Goal: Browse casually

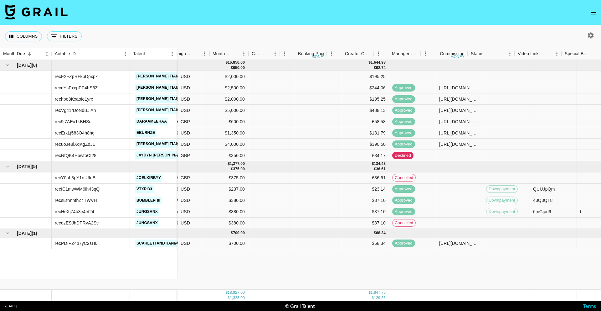
scroll to position [0, 501]
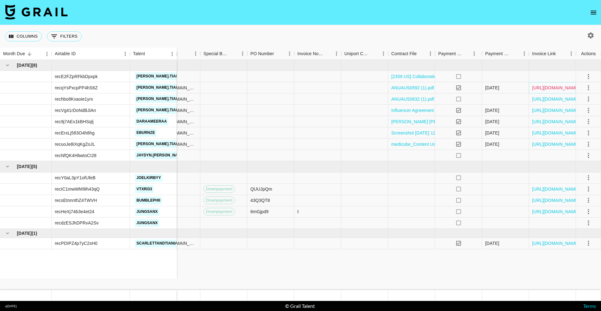
click at [544, 86] on link "[URL][DOMAIN_NAME]" at bounding box center [555, 88] width 47 height 6
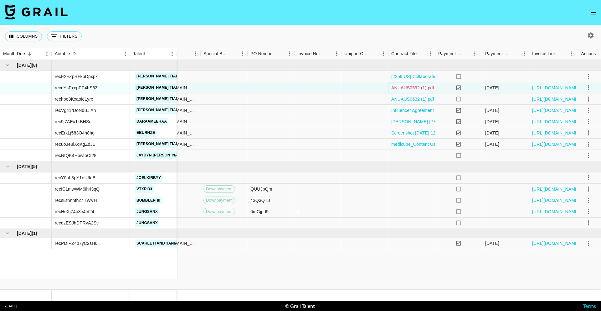
click at [414, 88] on link "ANUAUS0592 (1).pdf" at bounding box center [412, 88] width 43 height 6
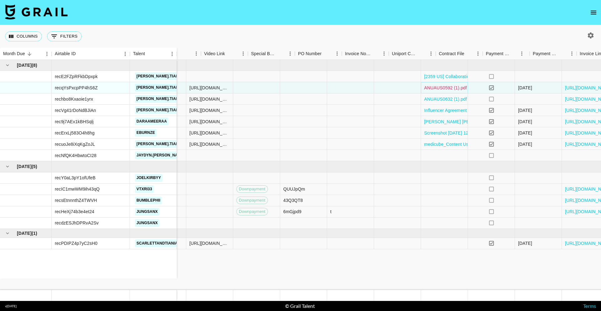
scroll to position [0, 447]
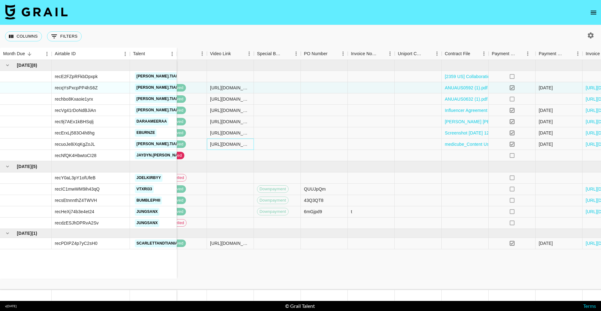
click at [225, 146] on div "[URL][DOMAIN_NAME][DOMAIN_NAME]" at bounding box center [230, 144] width 40 height 6
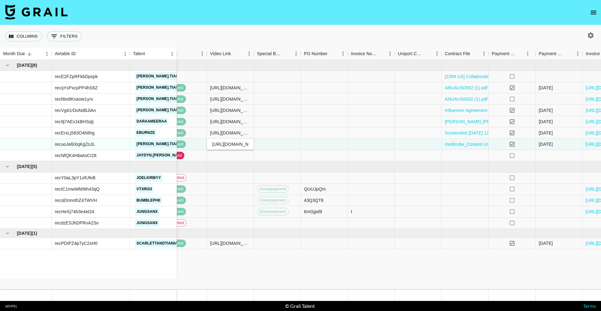
scroll to position [0, 96]
click at [224, 146] on input "[URL][DOMAIN_NAME][DOMAIN_NAME]" at bounding box center [230, 144] width 46 height 5
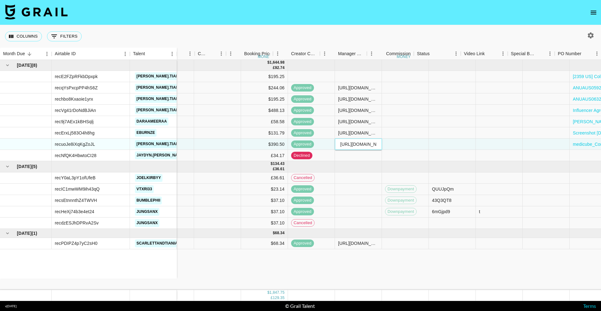
scroll to position [0, 0]
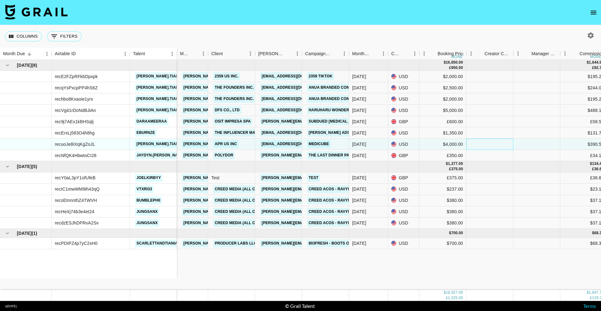
click at [485, 142] on div at bounding box center [490, 143] width 47 height 11
